Goal: Task Accomplishment & Management: Complete application form

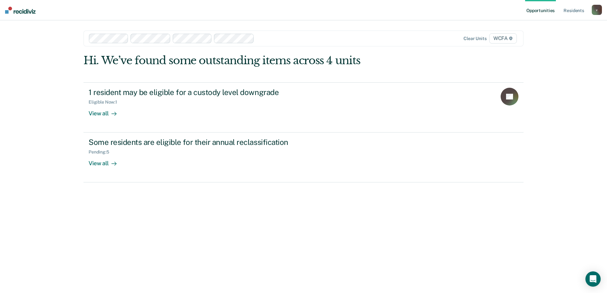
click at [278, 40] on div at bounding box center [323, 38] width 132 height 7
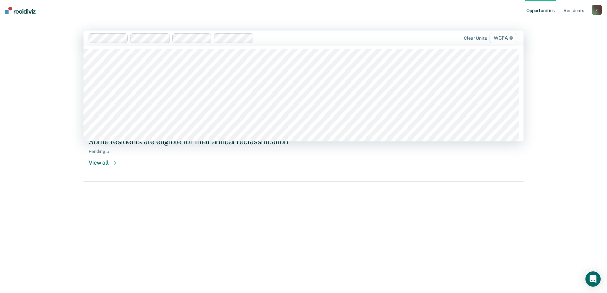
scroll to position [32, 0]
type input "wcfa"
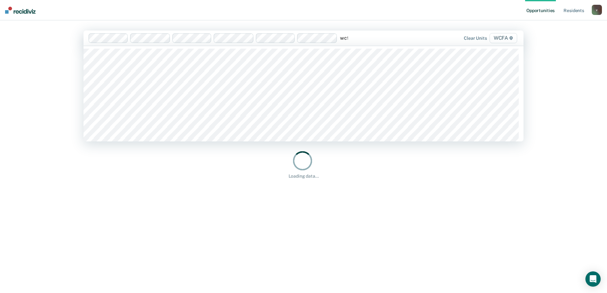
type input "wcfa"
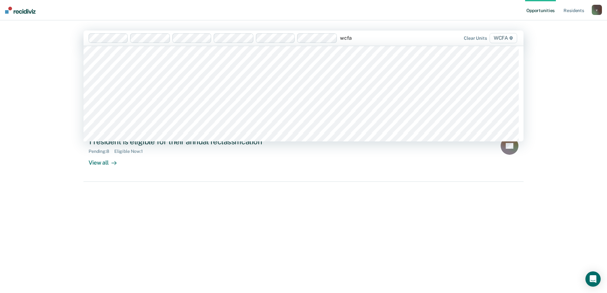
scroll to position [558, 0]
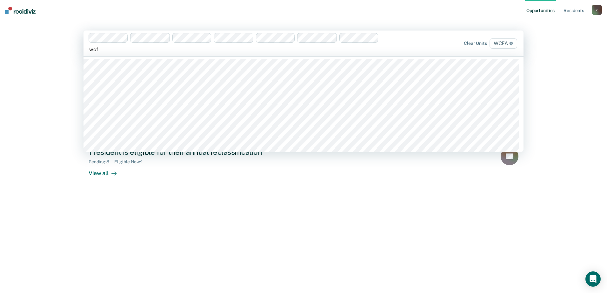
type input "wcfa"
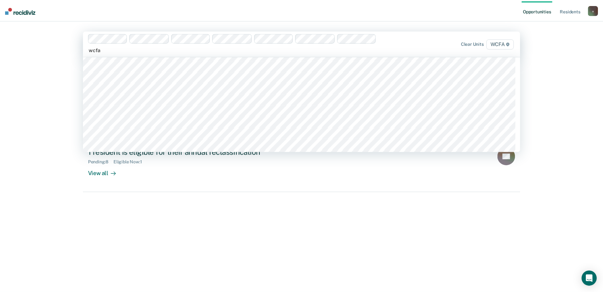
scroll to position [547, 0]
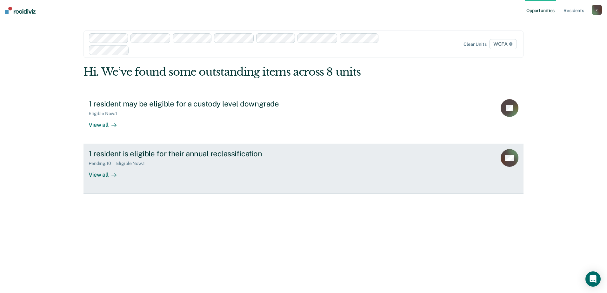
click at [214, 191] on link "1 resident is eligible for their annual reclassification Pending : 10 Eligible …" at bounding box center [304, 169] width 440 height 50
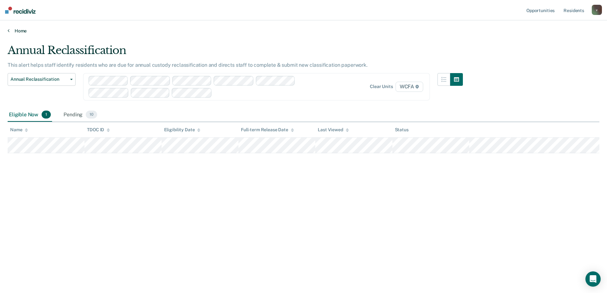
click at [16, 30] on link "Home" at bounding box center [304, 31] width 592 height 6
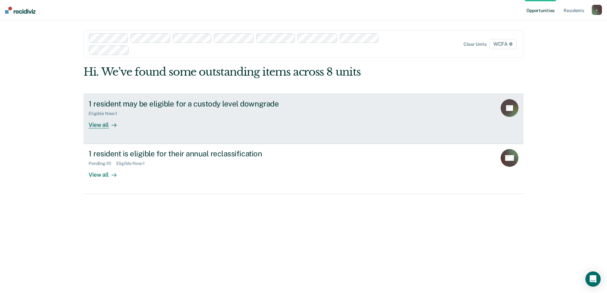
click at [119, 120] on div "View all" at bounding box center [107, 122] width 36 height 12
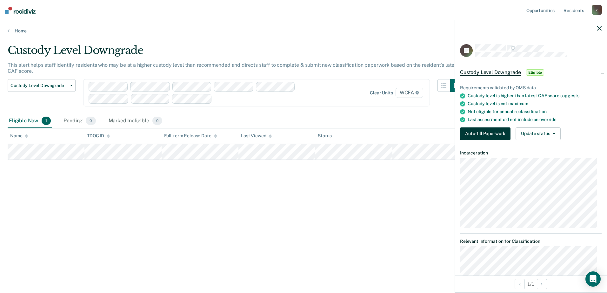
click at [477, 135] on button "Auto-fill Paperwork" at bounding box center [485, 133] width 51 height 13
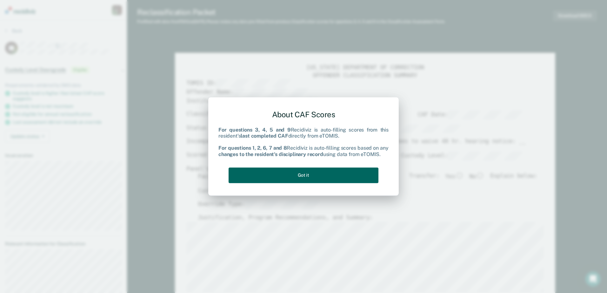
click at [316, 169] on button "Got it" at bounding box center [304, 175] width 150 height 16
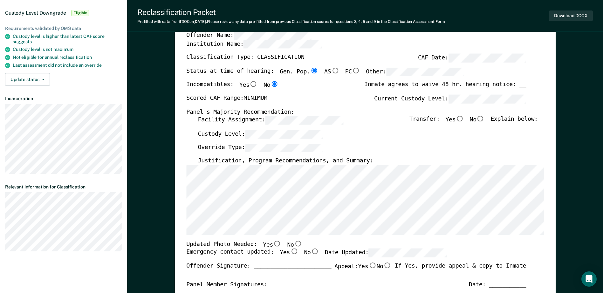
scroll to position [64, 0]
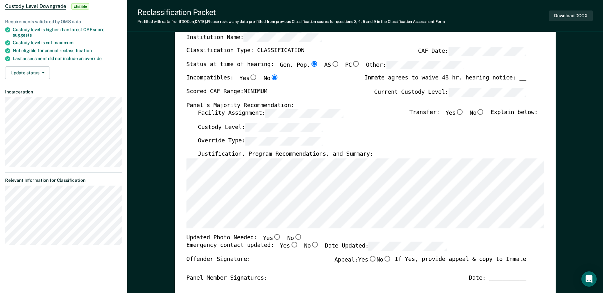
click at [483, 112] on input "No" at bounding box center [480, 112] width 8 height 6
type textarea "x"
radio input "true"
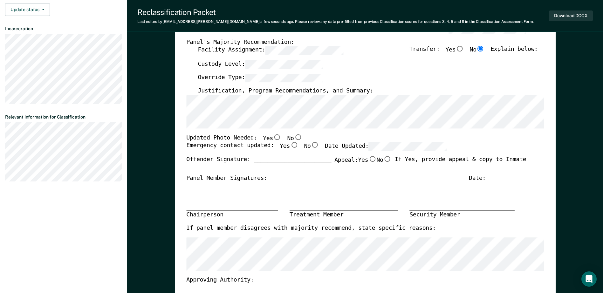
scroll to position [127, 0]
click at [273, 135] on input "Yes" at bounding box center [277, 137] width 8 height 6
type textarea "x"
radio input "true"
click at [290, 143] on input "Yes" at bounding box center [294, 145] width 8 height 6
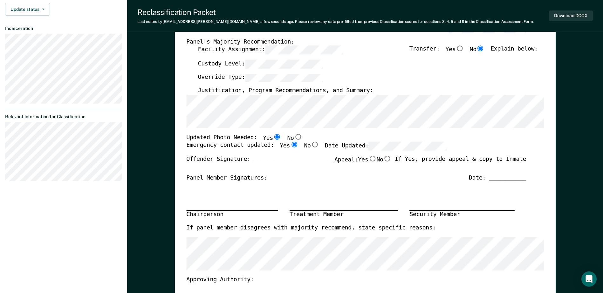
type textarea "x"
radio input "true"
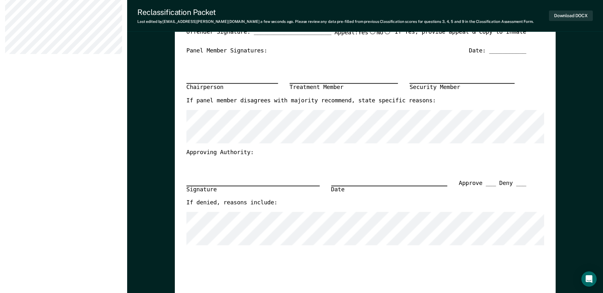
scroll to position [64, 0]
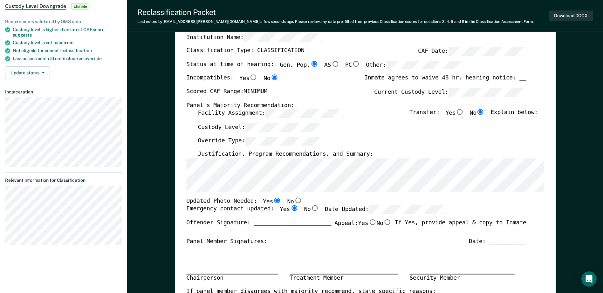
click at [73, 213] on section "Back JG Custody Level Downgrade Eligible Requirements validated by OMS data Cus…" at bounding box center [63, 107] width 127 height 301
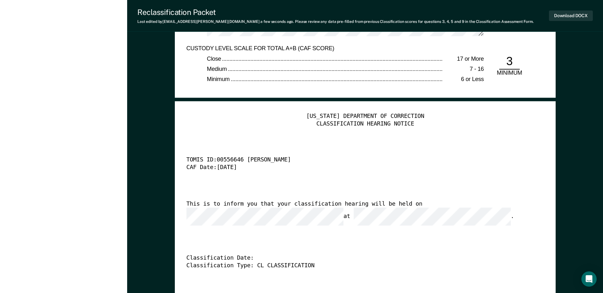
scroll to position [1461, 0]
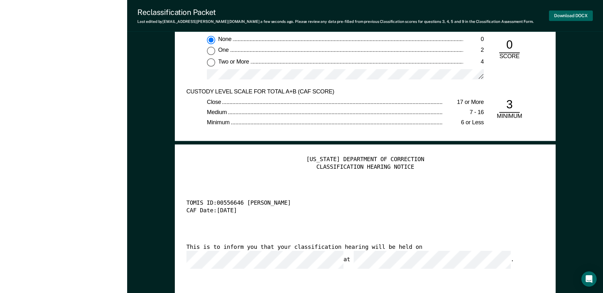
click at [570, 16] on button "Download DOCX" at bounding box center [571, 15] width 44 height 10
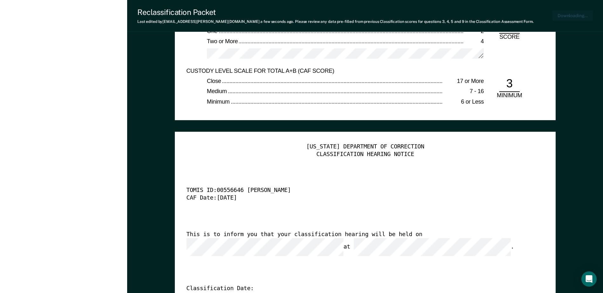
type textarea "x"
